Goal: Navigation & Orientation: Find specific page/section

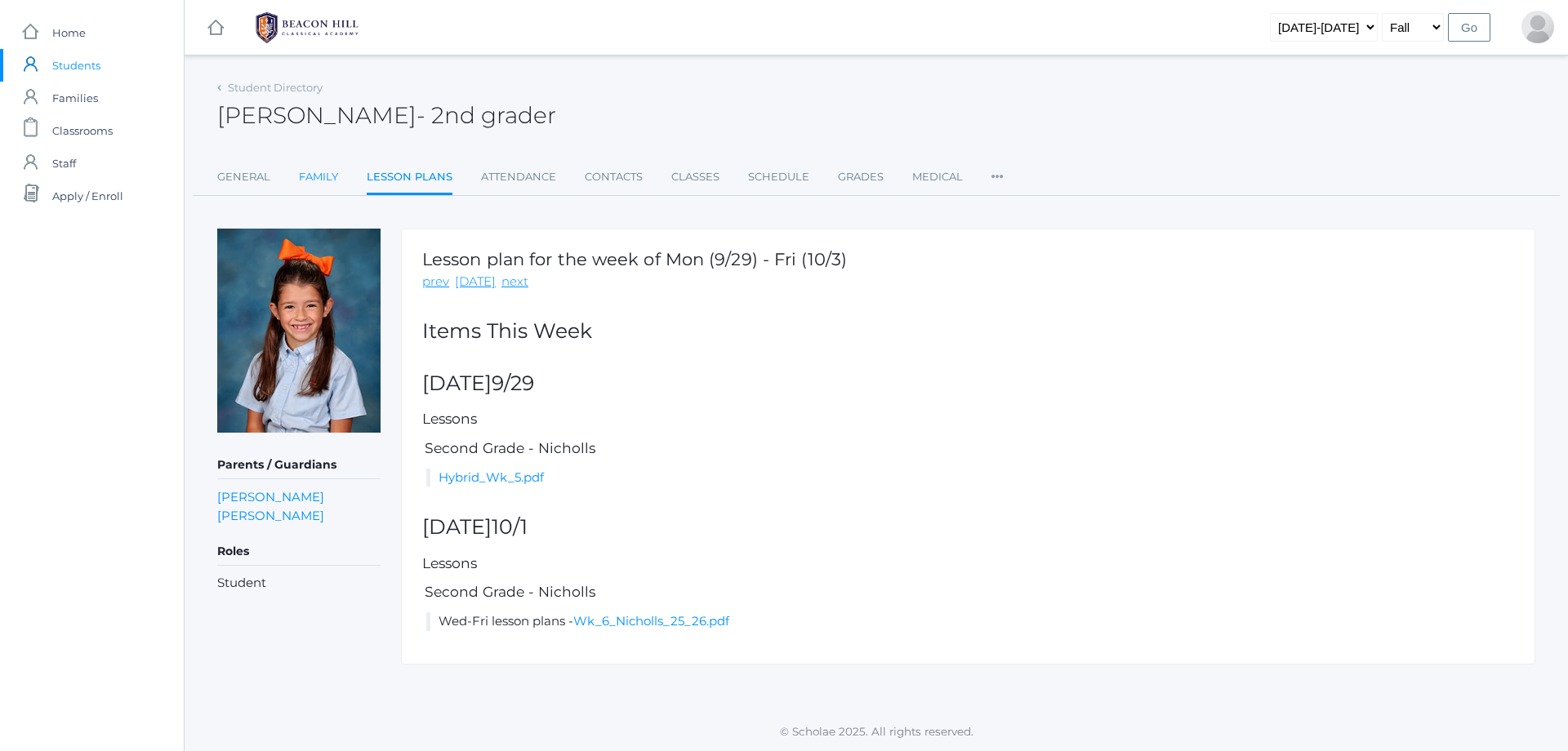
scroll to position [1, 0]
click at [301, 176] on link "Family" at bounding box center [319, 177] width 40 height 33
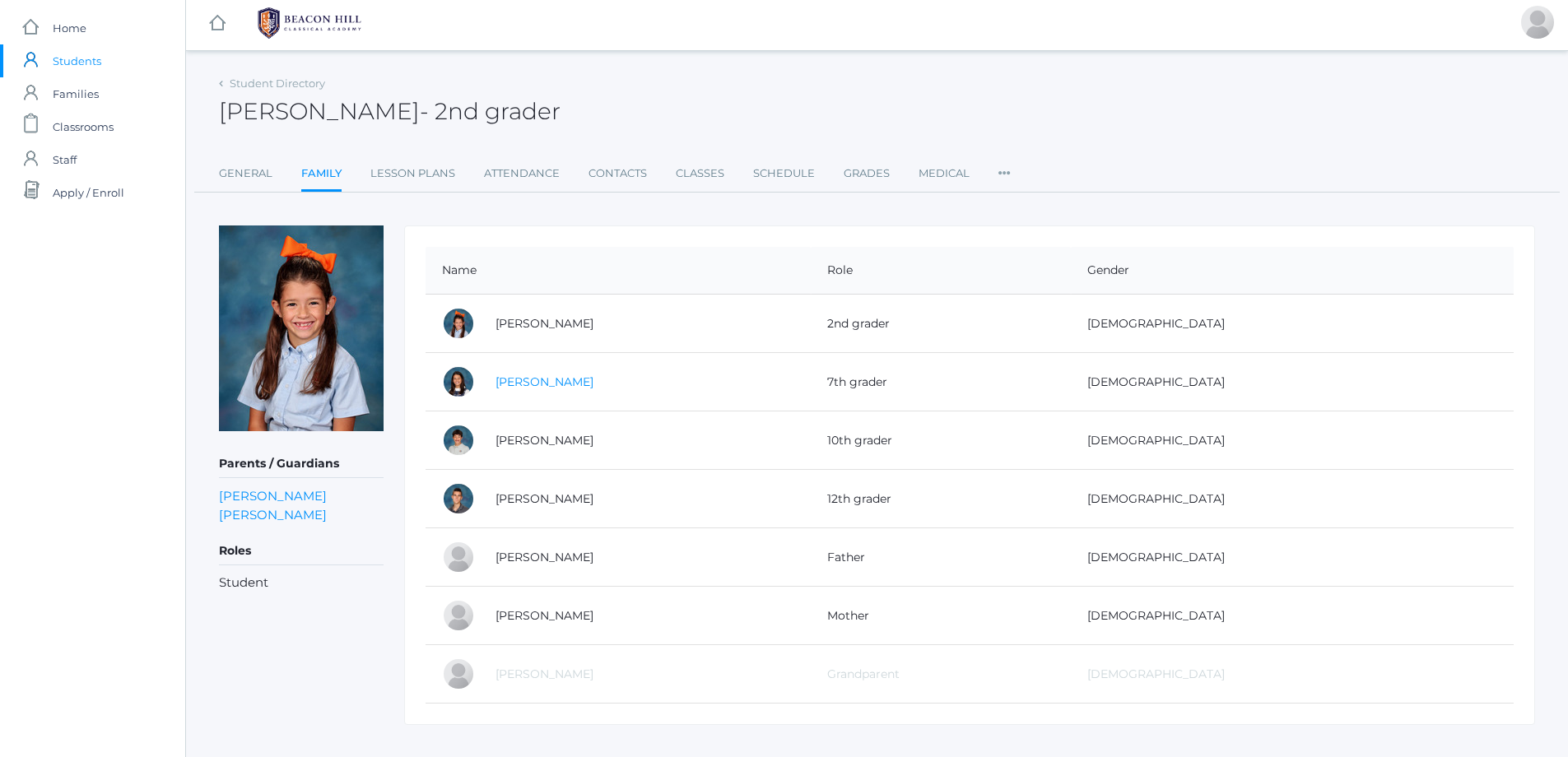
scroll to position [4, 0]
click at [538, 377] on td "[PERSON_NAME]" at bounding box center [645, 383] width 332 height 59
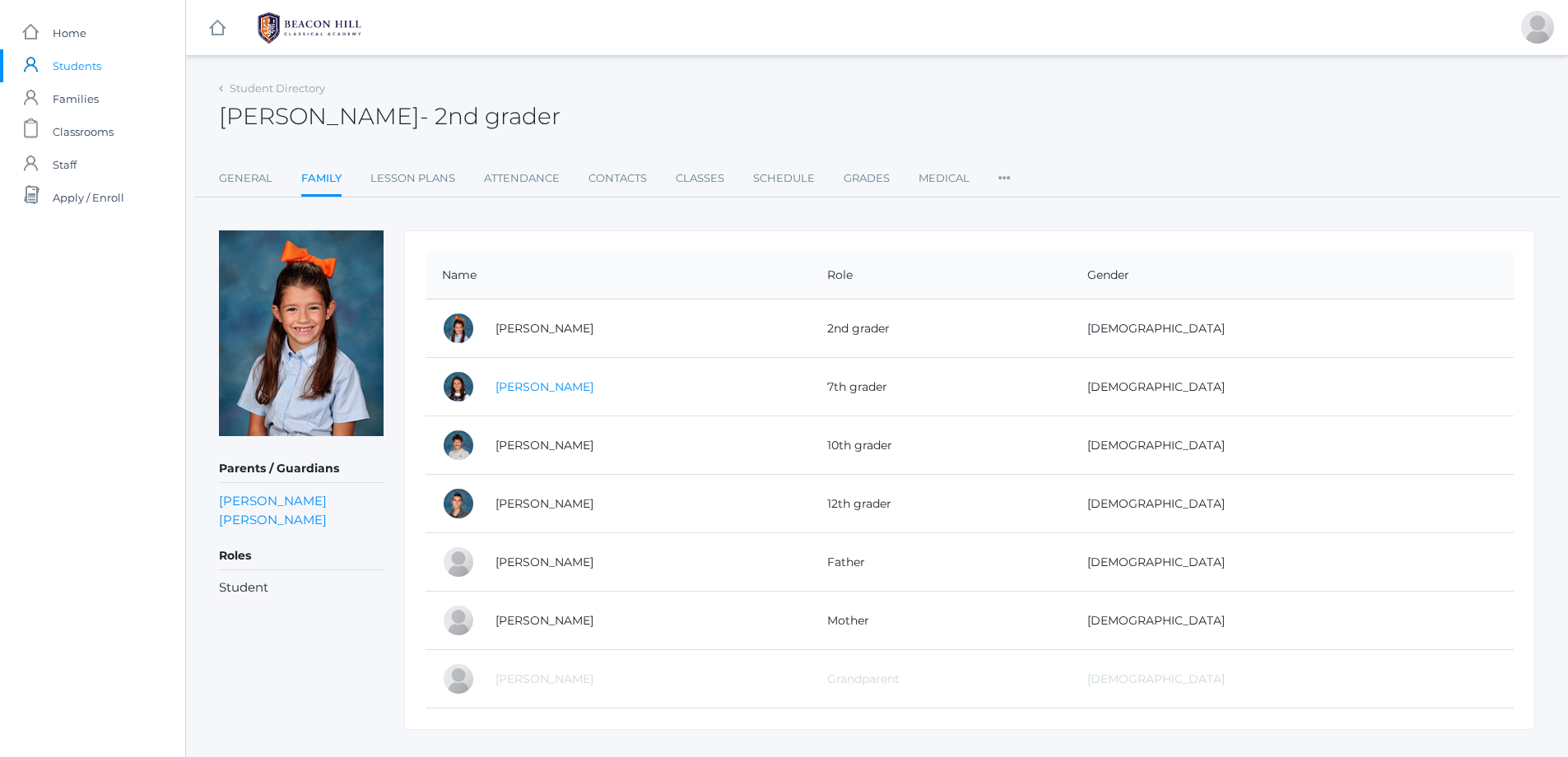
scroll to position [0, 0]
click at [530, 386] on link "[PERSON_NAME]" at bounding box center [544, 387] width 98 height 15
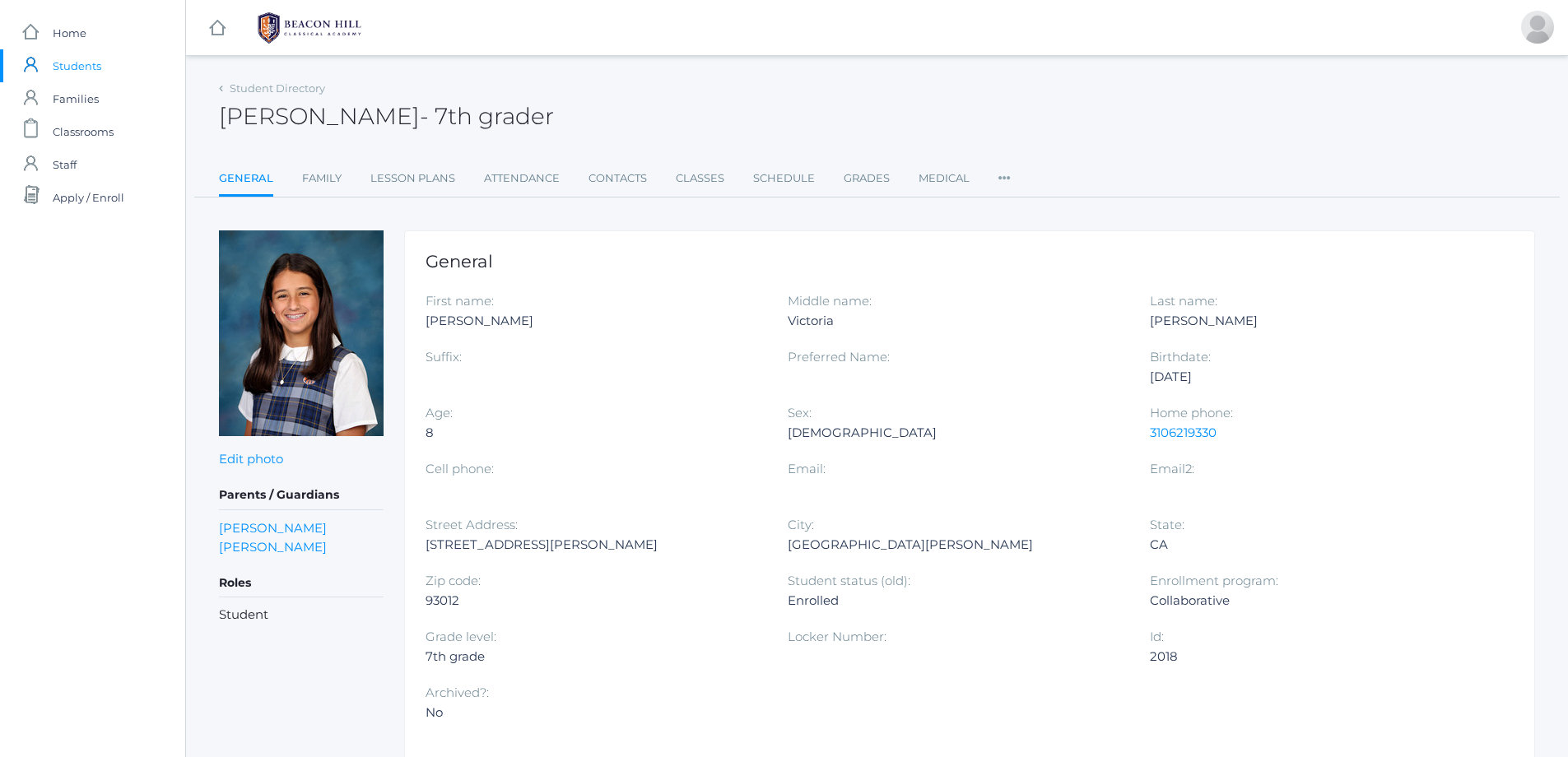
scroll to position [0, 1]
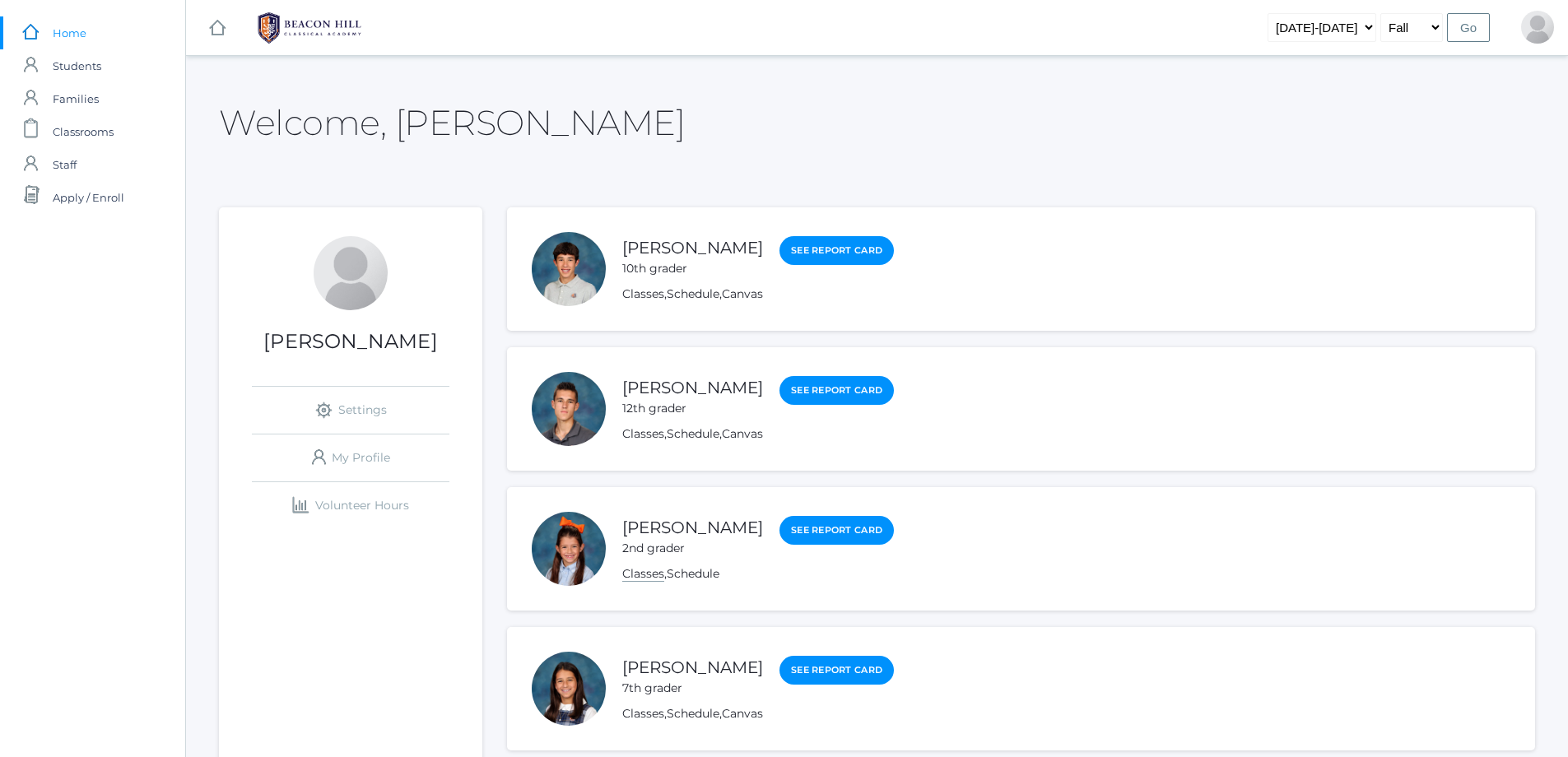
click at [646, 577] on link "Classes" at bounding box center [643, 574] width 42 height 15
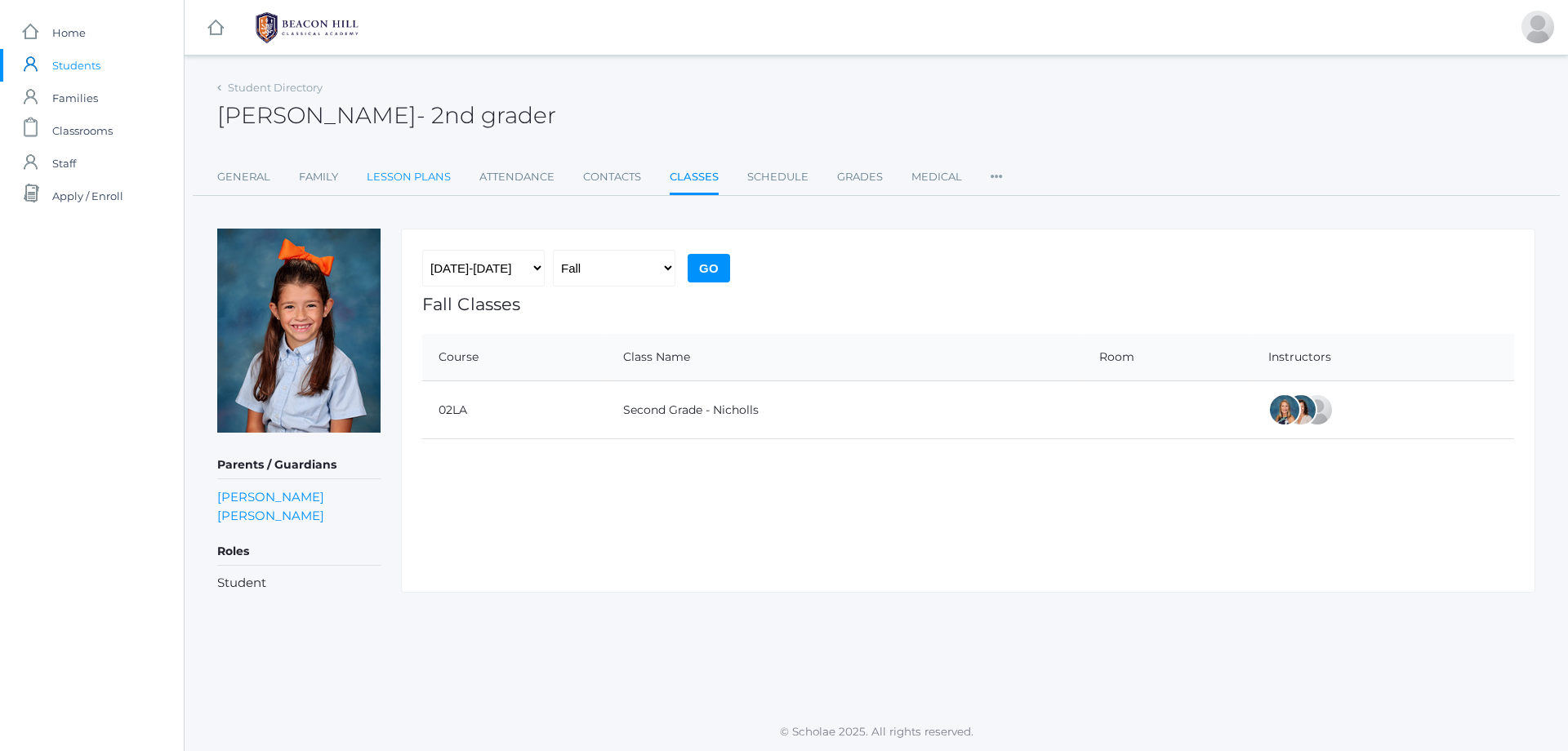
click at [424, 181] on link "Lesson Plans" at bounding box center [408, 177] width 84 height 33
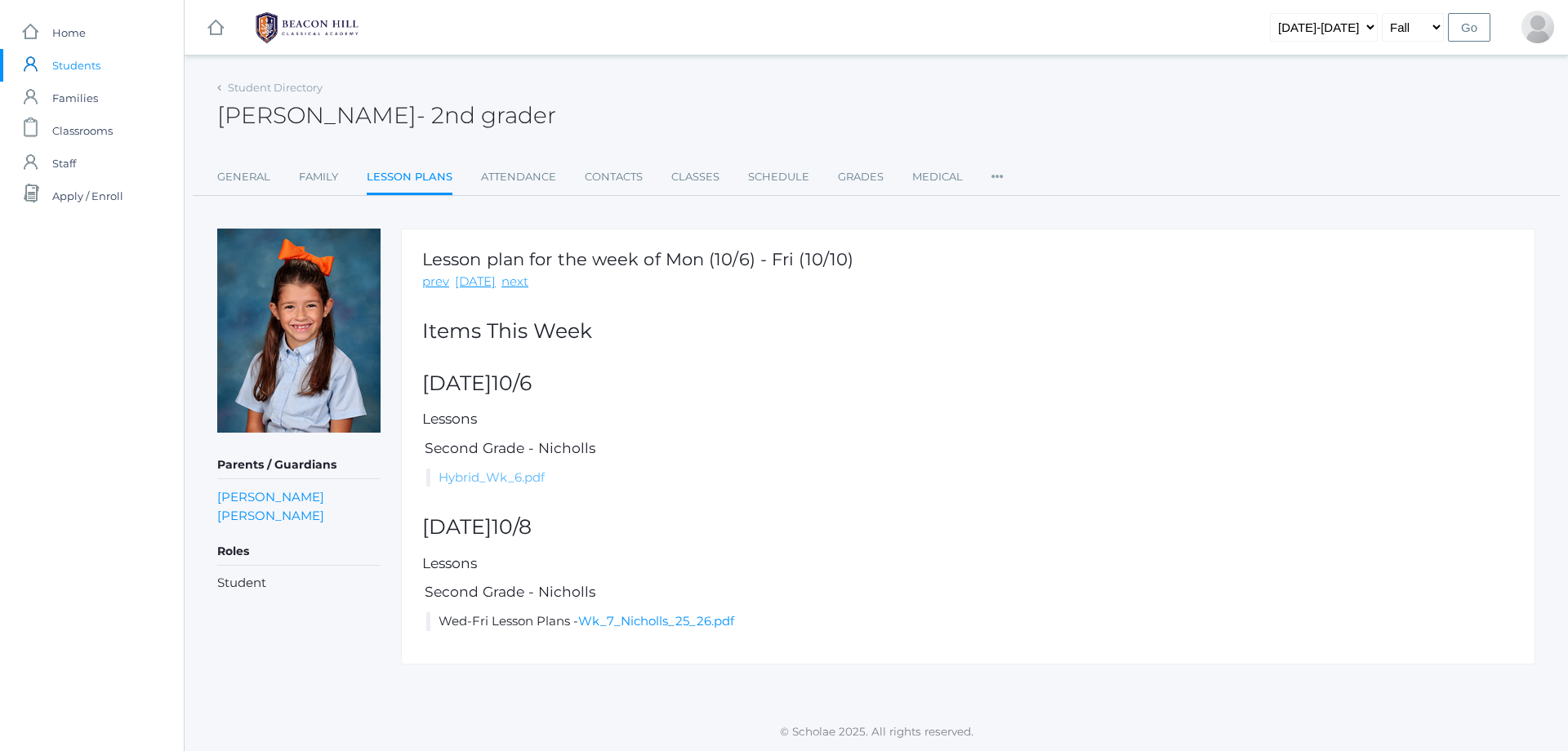
click at [510, 476] on link "Hybrid_Wk_6.pdf" at bounding box center [491, 477] width 106 height 15
